Goal: Information Seeking & Learning: Learn about a topic

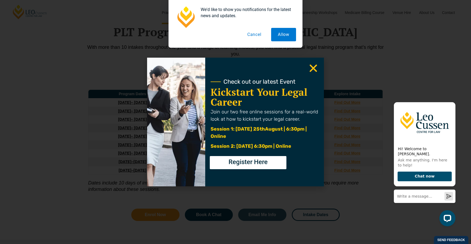
click at [315, 67] on use "Close" at bounding box center [314, 69] width 8 height 8
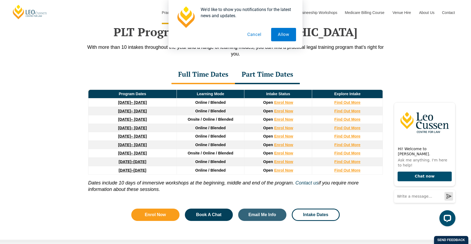
click at [136, 162] on link "21 September 2026 – 19 February 2027" at bounding box center [133, 162] width 28 height 4
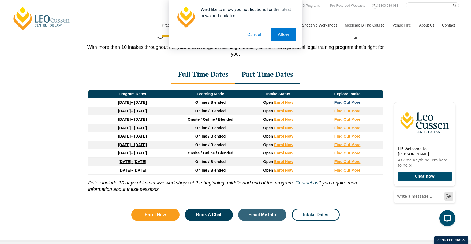
click at [349, 102] on strong "Find Out More" at bounding box center [348, 102] width 26 height 4
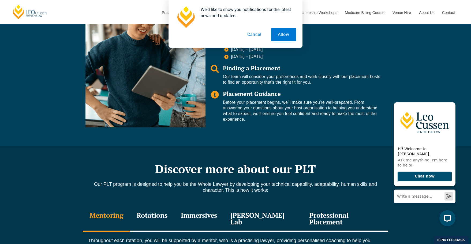
scroll to position [536, 0]
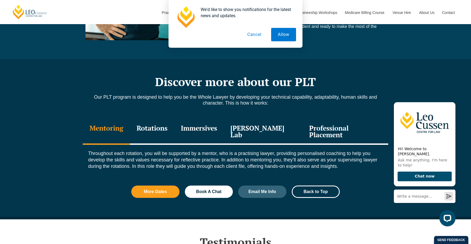
click at [153, 132] on div "Rotations" at bounding box center [152, 131] width 44 height 25
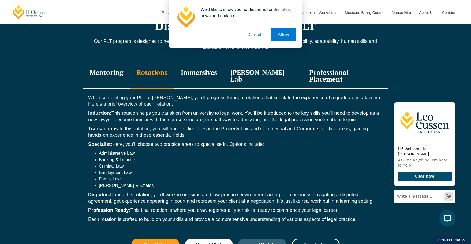
scroll to position [608, 0]
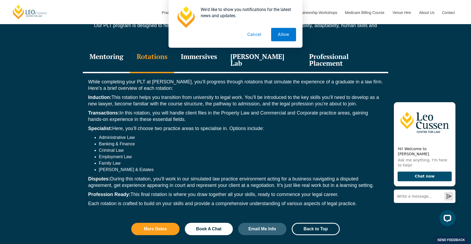
click at [217, 51] on div "Immersives" at bounding box center [199, 60] width 50 height 25
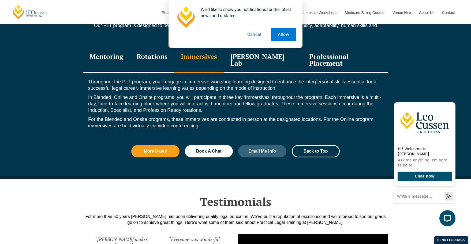
click at [266, 51] on div "[PERSON_NAME] Lab" at bounding box center [263, 60] width 79 height 25
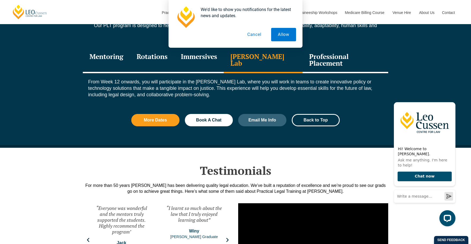
click at [312, 55] on div "Professional Placement" at bounding box center [346, 60] width 86 height 25
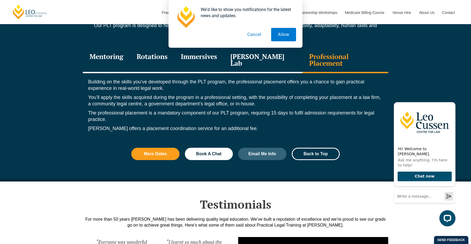
click at [254, 35] on button "Cancel" at bounding box center [255, 34] width 28 height 13
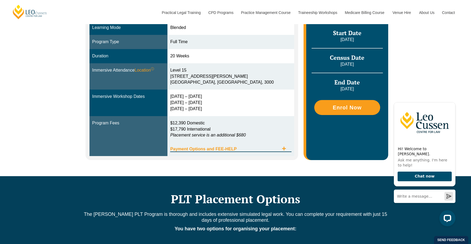
scroll to position [179, 0]
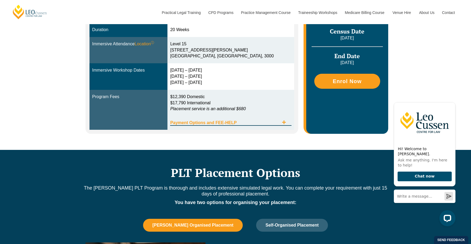
click at [230, 120] on div "Payment Options and FEE-HELP" at bounding box center [230, 120] width 121 height 11
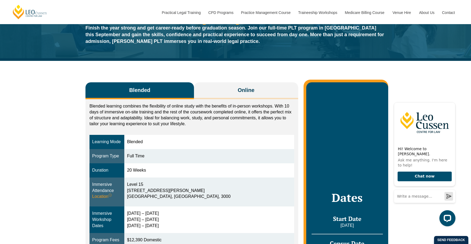
scroll to position [0, 0]
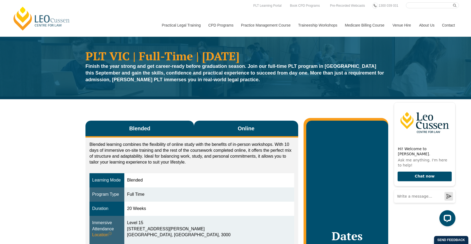
drag, startPoint x: 254, startPoint y: 125, endPoint x: 265, endPoint y: 126, distance: 11.5
click at [254, 125] on span "Online" at bounding box center [246, 129] width 17 height 8
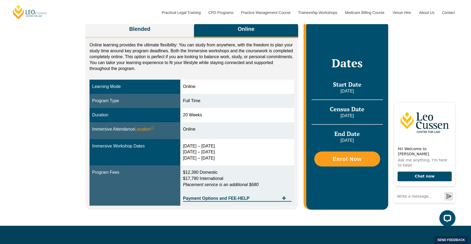
scroll to position [36, 0]
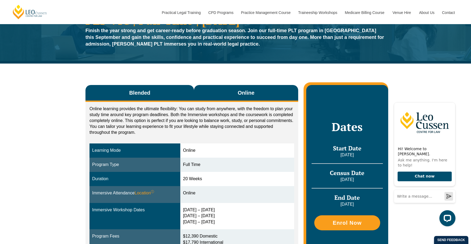
click at [141, 93] on span "Blended" at bounding box center [139, 93] width 21 height 8
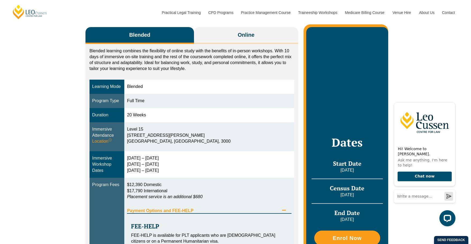
scroll to position [0, 0]
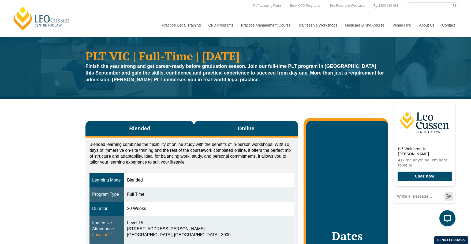
click at [248, 128] on span "Online" at bounding box center [246, 129] width 17 height 8
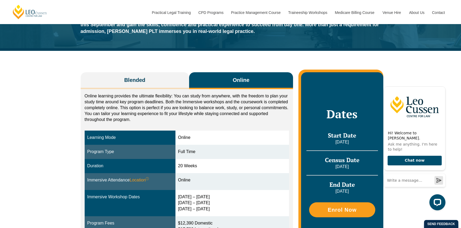
scroll to position [143, 0]
